Goal: Information Seeking & Learning: Learn about a topic

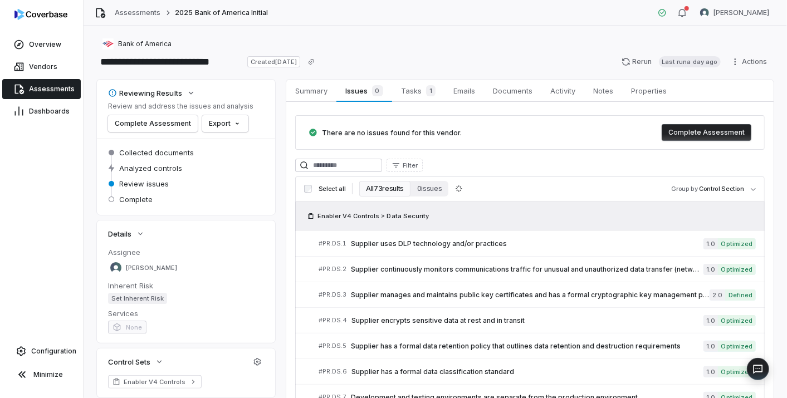
click at [51, 86] on span "Assessments" at bounding box center [52, 89] width 46 height 9
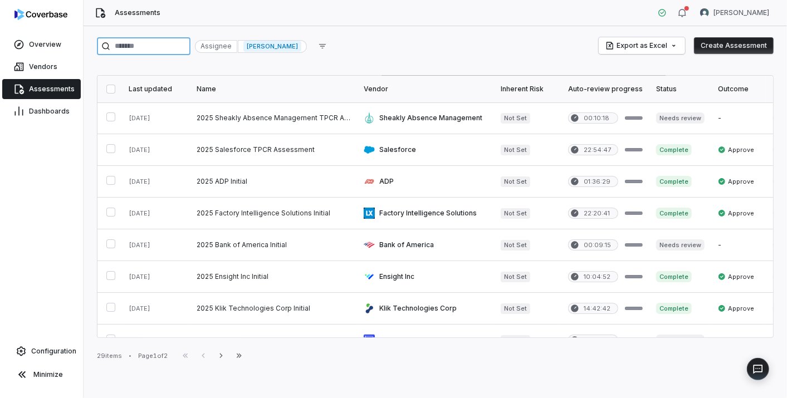
click at [165, 43] on input "search" at bounding box center [144, 46] width 94 height 18
paste input "**********"
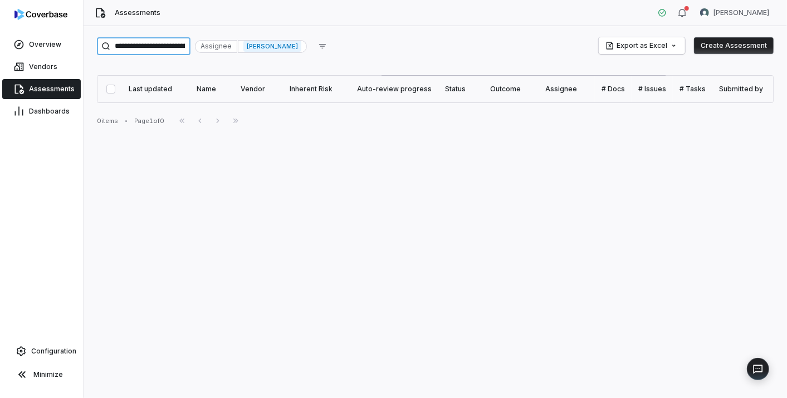
type input "**********"
click at [303, 40] on div "[PERSON_NAME]" at bounding box center [272, 46] width 69 height 13
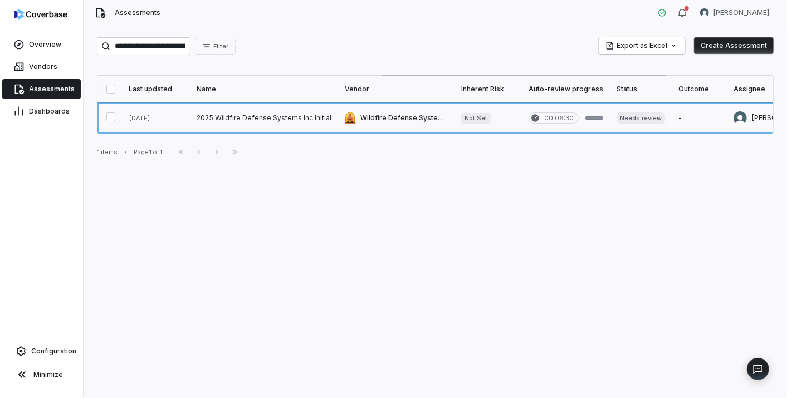
click at [229, 124] on link at bounding box center [264, 118] width 148 height 31
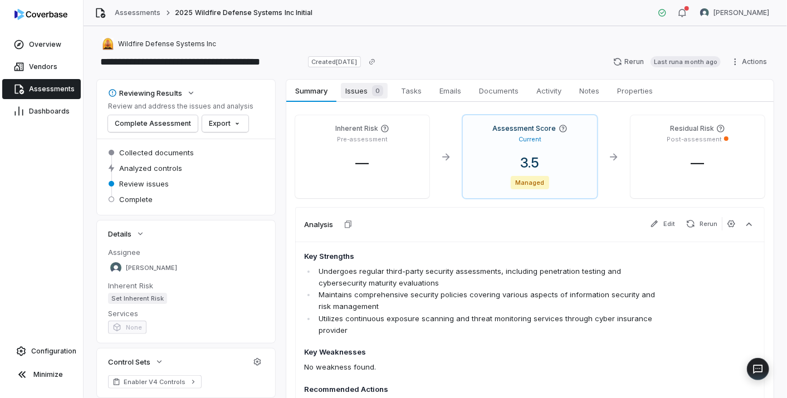
click at [358, 95] on span "Issues 0" at bounding box center [364, 91] width 47 height 16
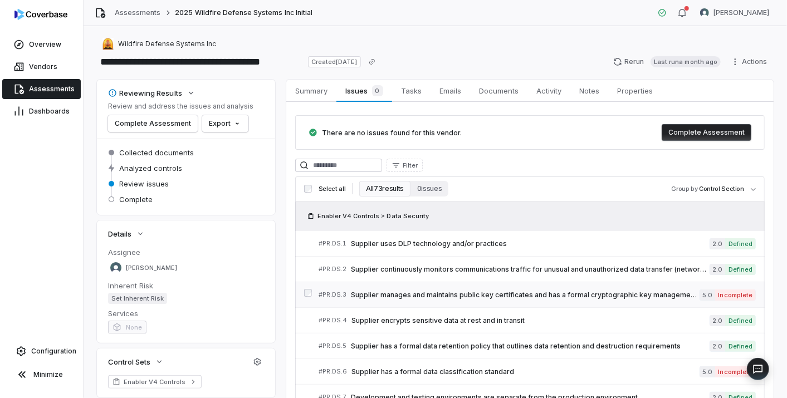
click at [442, 291] on span "Supplier manages and maintains public key certificates and has a formal cryptog…" at bounding box center [525, 295] width 349 height 9
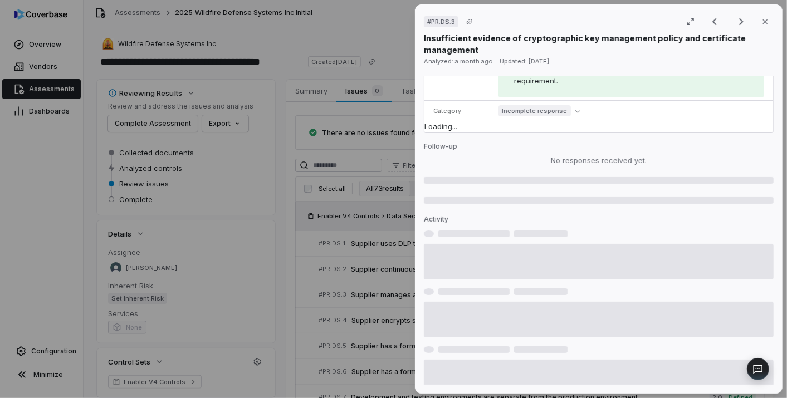
scroll to position [446, 0]
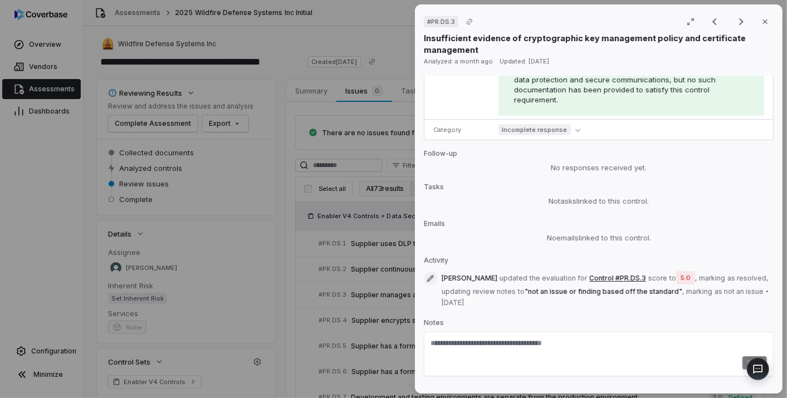
click at [377, 250] on div "# PR.DS.3 Result 3 of 25 Close Insufficient evidence of cryptographic key manag…" at bounding box center [393, 199] width 787 height 398
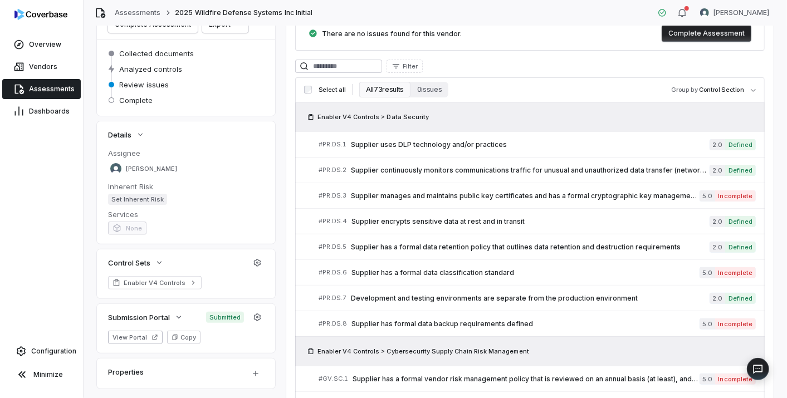
scroll to position [124, 0]
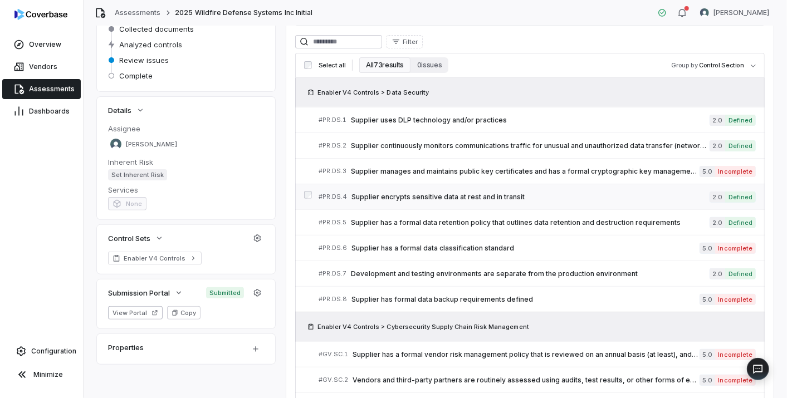
click at [468, 194] on span "Supplier encrypts sensitive data at rest and in transit" at bounding box center [531, 197] width 358 height 9
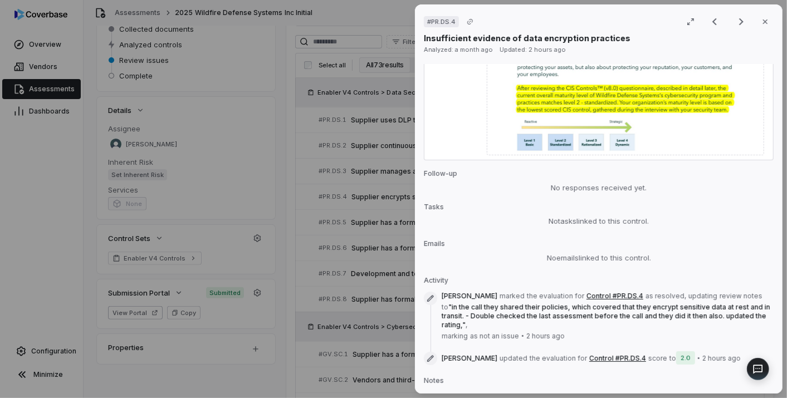
scroll to position [805, 0]
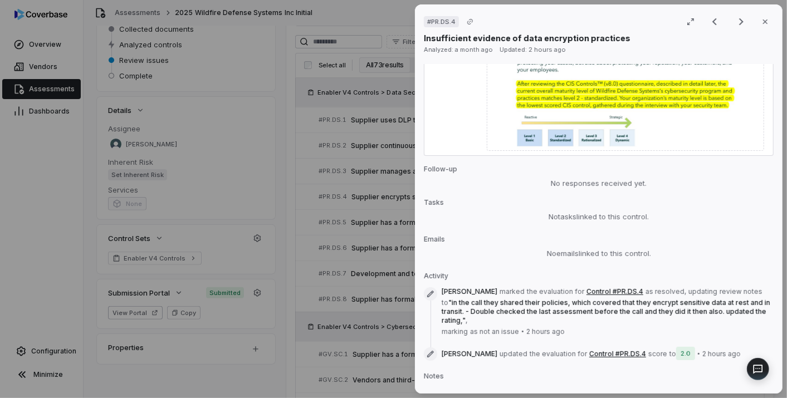
click at [364, 282] on div "# PR.DS.4 Result 4 of 25 Close Insufficient evidence of data encryption practic…" at bounding box center [393, 199] width 787 height 398
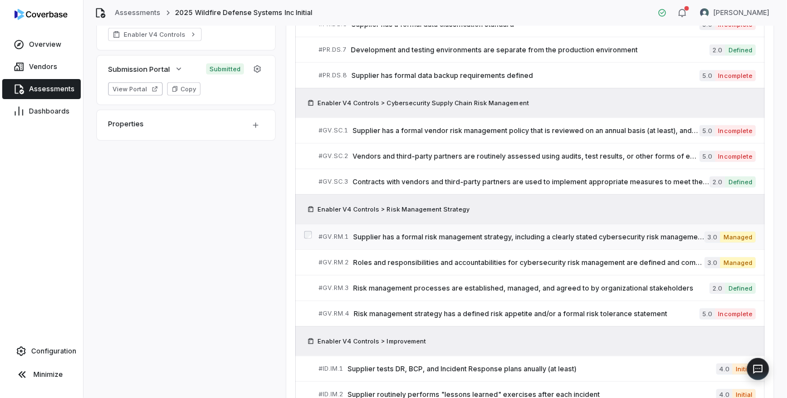
scroll to position [371, 0]
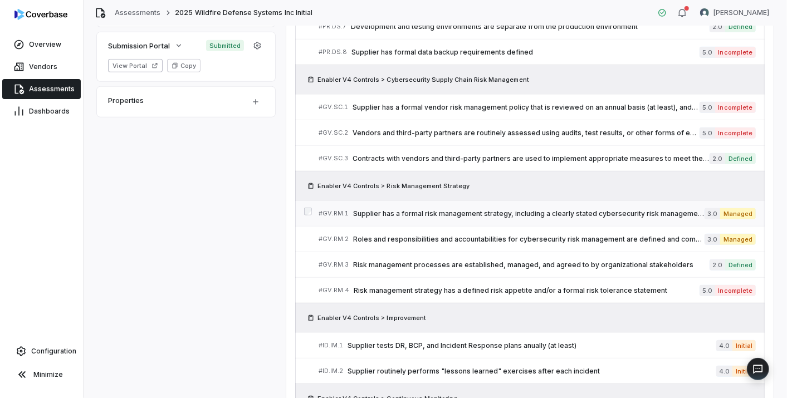
click at [417, 209] on span "Supplier has a formal risk management strategy, including a clearly stated cybe…" at bounding box center [529, 213] width 352 height 9
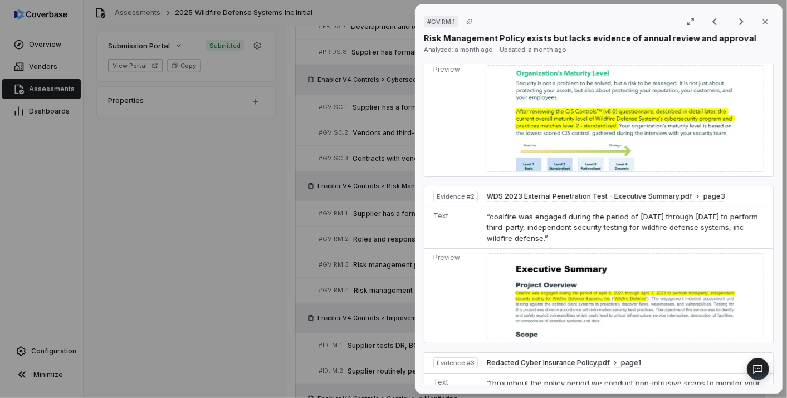
scroll to position [557, 0]
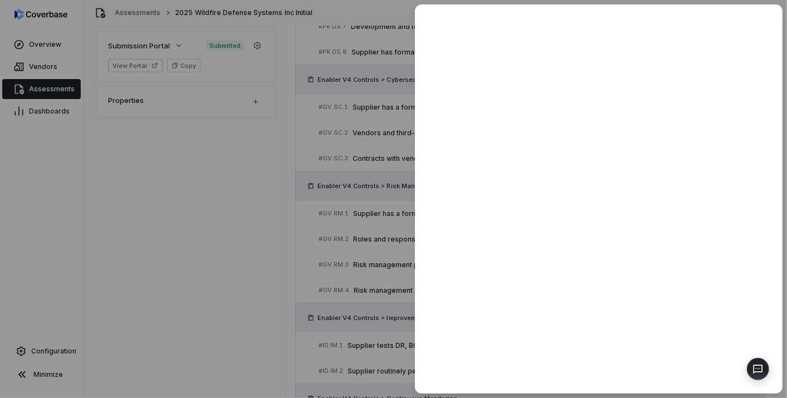
click at [333, 235] on div at bounding box center [393, 199] width 787 height 398
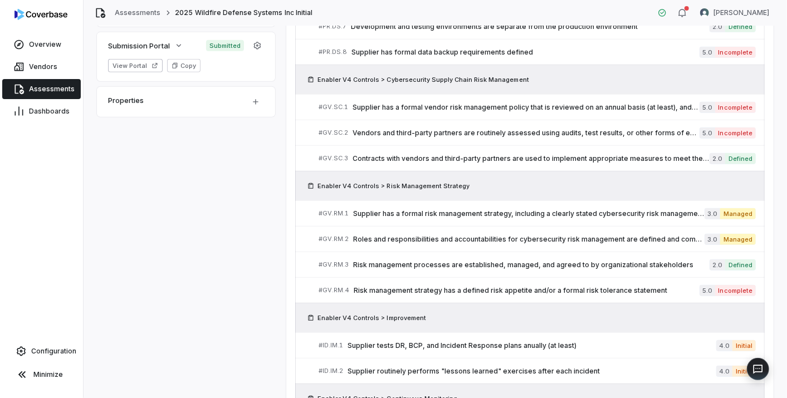
scroll to position [724, 0]
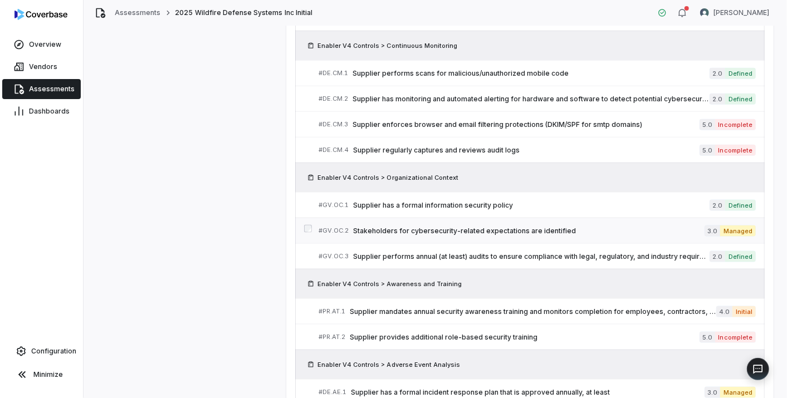
click at [411, 227] on span "Stakeholders for cybersecurity-related expectations are identified" at bounding box center [529, 231] width 352 height 9
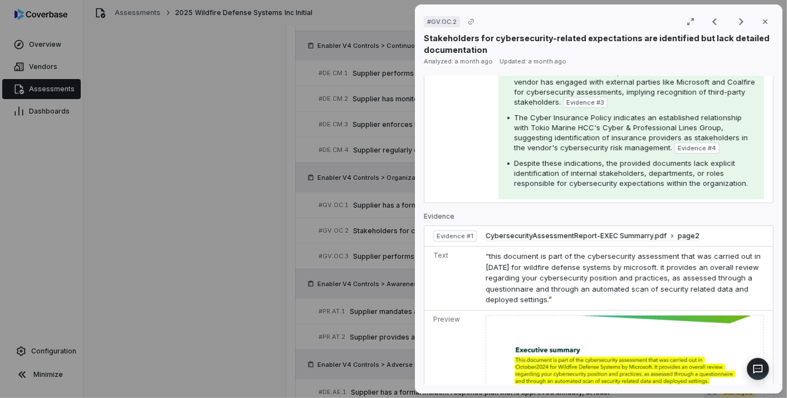
scroll to position [130, 0]
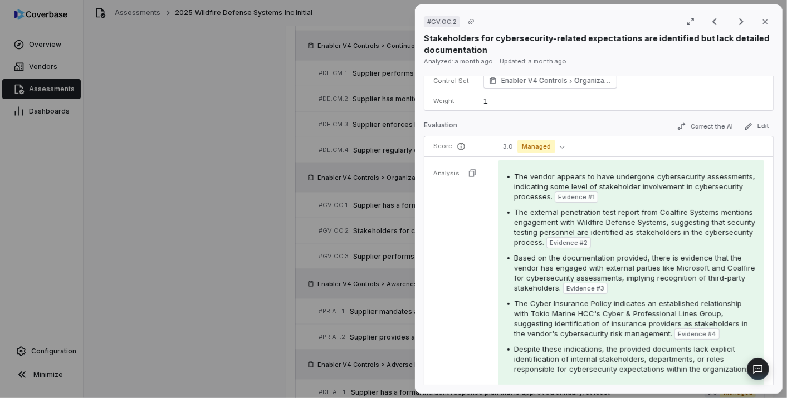
click at [324, 218] on div "# GV.OC.2 Result 23 of 73 Close Stakeholders for cybersecurity-related expectat…" at bounding box center [393, 199] width 787 height 398
